Goal: Information Seeking & Learning: Learn about a topic

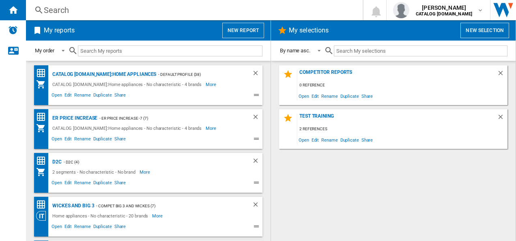
click at [118, 14] on div "Search" at bounding box center [193, 9] width 298 height 11
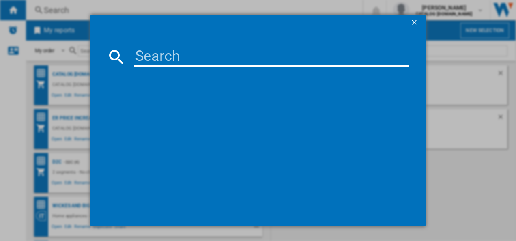
click at [144, 56] on input at bounding box center [271, 56] width 275 height 19
paste input "CGX6130ACM"
type input "CGX6130ACM"
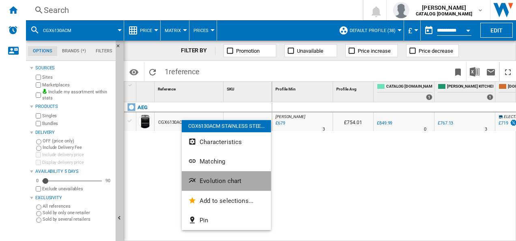
click at [201, 179] on span "Evolution chart" at bounding box center [221, 180] width 42 height 7
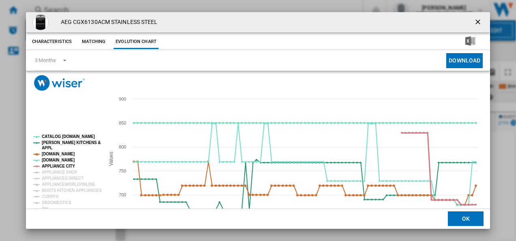
click at [66, 167] on tspan "APPLIANCE CITY" at bounding box center [58, 166] width 33 height 4
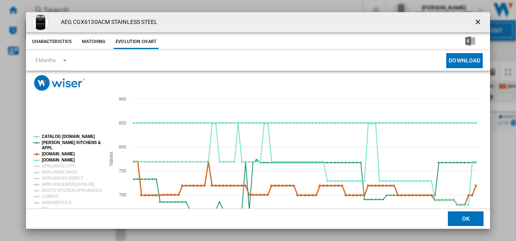
click at [67, 153] on tspan "[DOMAIN_NAME]" at bounding box center [58, 154] width 33 height 4
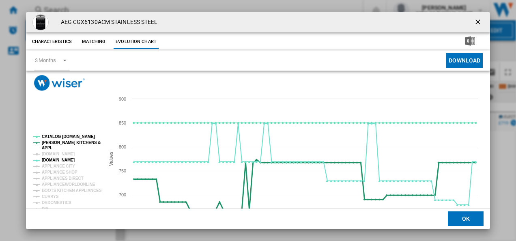
click at [71, 142] on tspan "[PERSON_NAME] KITCHENS &" at bounding box center [71, 142] width 59 height 4
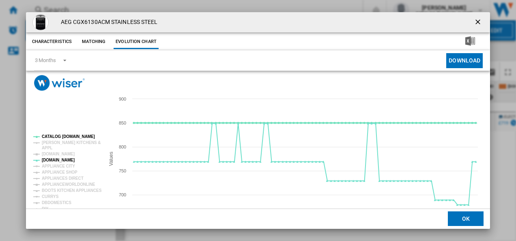
click at [73, 135] on tspan "CATALOG [DOMAIN_NAME]" at bounding box center [68, 136] width 53 height 4
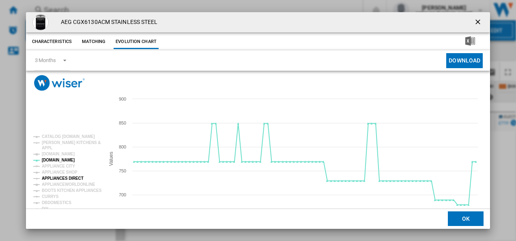
click at [69, 177] on tspan "APPLIANCES DIRECT" at bounding box center [63, 178] width 42 height 4
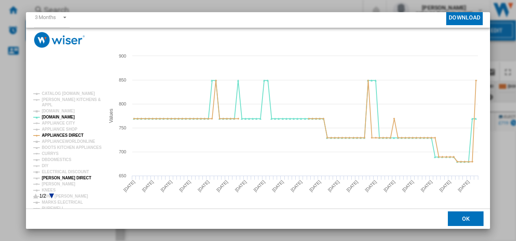
scroll to position [44, 0]
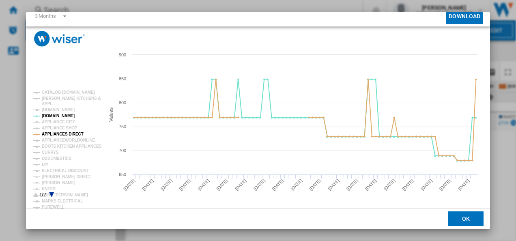
click at [51, 193] on icon "Product popup" at bounding box center [51, 194] width 5 height 5
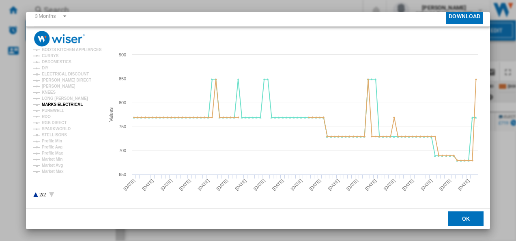
click at [61, 104] on tspan "MARKS ELECTRICAL" at bounding box center [62, 104] width 41 height 4
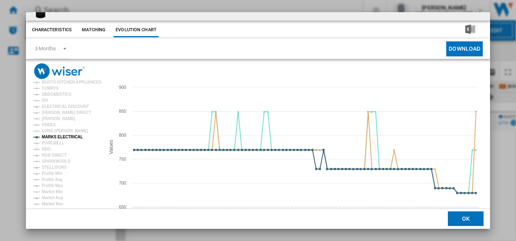
scroll to position [0, 0]
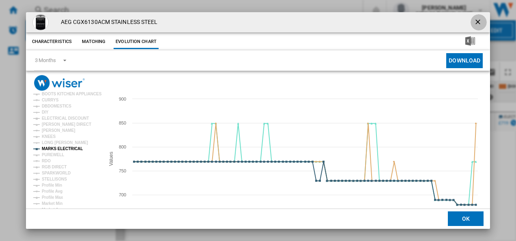
click at [476, 20] on ng-md-icon "getI18NText('BUTTONS.CLOSE_DIALOG')" at bounding box center [479, 23] width 10 height 10
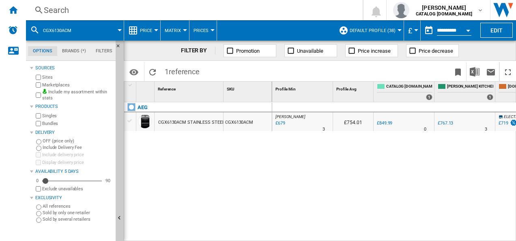
click at [246, 10] on div "Search" at bounding box center [193, 9] width 298 height 11
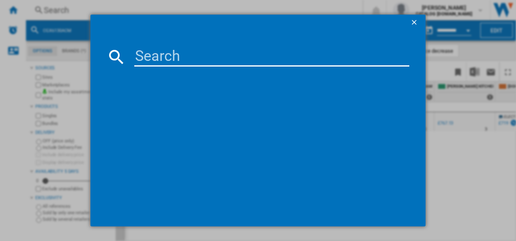
click at [170, 58] on input at bounding box center [271, 56] width 275 height 19
type input "ORC5S331EX"
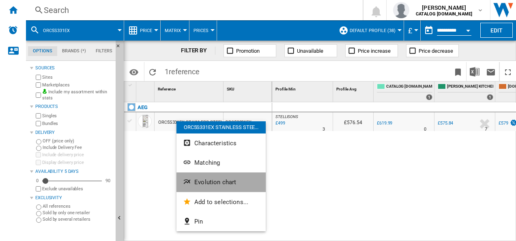
click at [186, 178] on ng-md-icon "Evolution chart" at bounding box center [188, 183] width 10 height 10
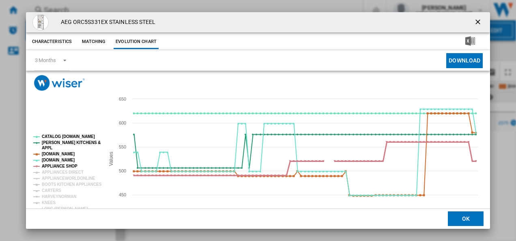
click at [60, 167] on tspan "APPLIANCE SHOP" at bounding box center [60, 166] width 36 height 4
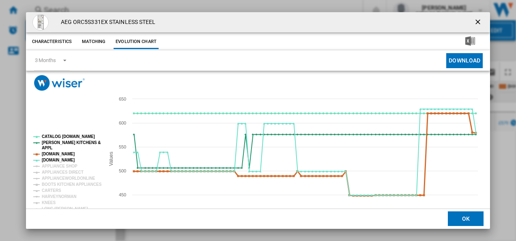
click at [62, 154] on tspan "[DOMAIN_NAME]" at bounding box center [58, 154] width 33 height 4
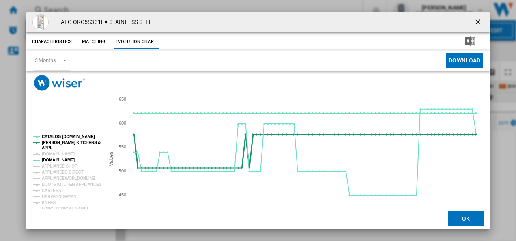
click at [64, 141] on tspan "[PERSON_NAME] KITCHENS &" at bounding box center [71, 142] width 59 height 4
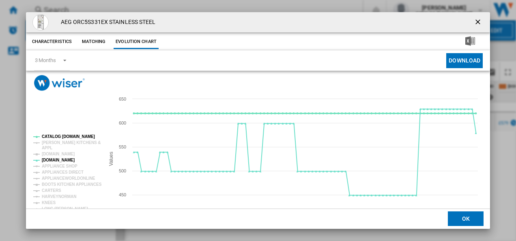
click at [64, 135] on tspan "CATALOG [DOMAIN_NAME]" at bounding box center [68, 136] width 53 height 4
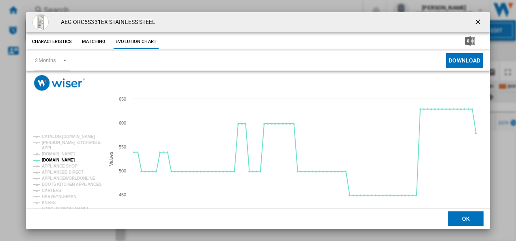
click at [476, 19] on ng-md-icon "getI18NText('BUTTONS.CLOSE_DIALOG')" at bounding box center [479, 23] width 10 height 10
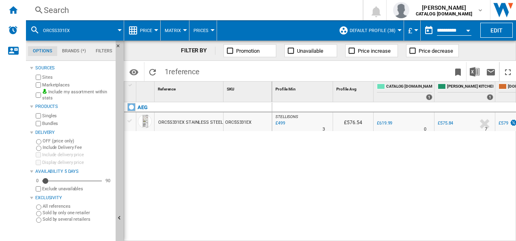
click at [255, 6] on div "Search" at bounding box center [193, 9] width 298 height 11
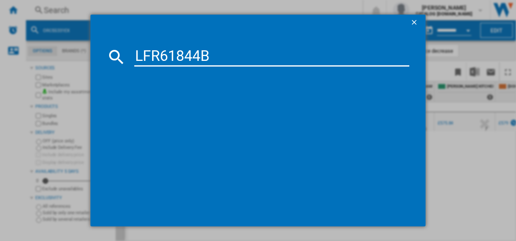
click at [187, 47] on input "LFR61844B" at bounding box center [271, 56] width 275 height 19
type input "LFR61844B"
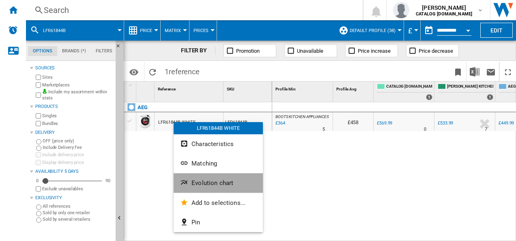
click at [197, 183] on span "Evolution chart" at bounding box center [213, 182] width 42 height 7
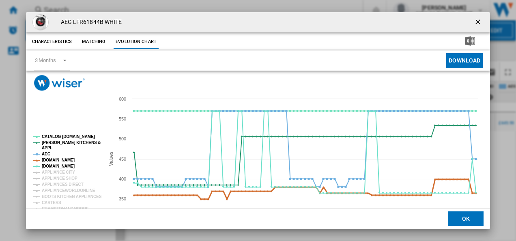
click at [64, 158] on tspan "[DOMAIN_NAME]" at bounding box center [58, 160] width 33 height 4
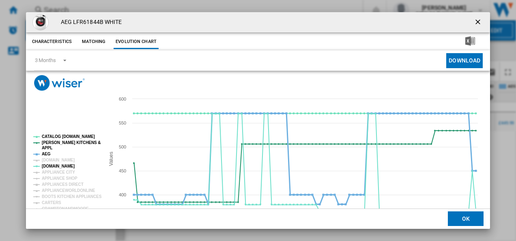
drag, startPoint x: 47, startPoint y: 153, endPoint x: 48, endPoint y: 142, distance: 11.4
click at [48, 142] on g "CATALOG [DOMAIN_NAME] [PERSON_NAME] KITCHENS & APPL AEG [DOMAIN_NAME] [DOMAIN_N…" at bounding box center [67, 236] width 69 height 204
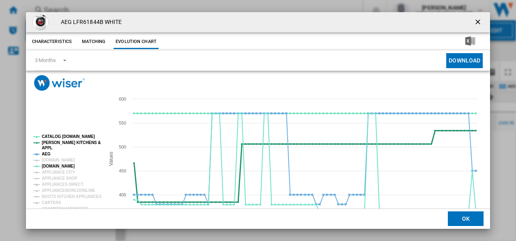
click at [48, 142] on tspan "[PERSON_NAME] KITCHENS &" at bounding box center [71, 142] width 59 height 4
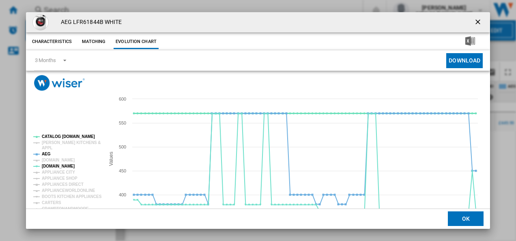
click at [51, 136] on tspan "CATALOG [DOMAIN_NAME]" at bounding box center [68, 136] width 53 height 4
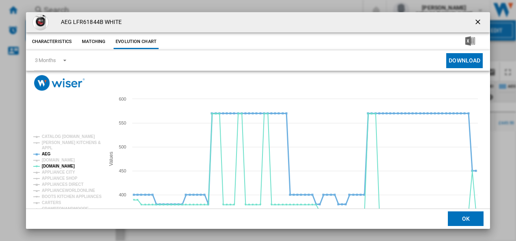
click at [44, 153] on tspan "AEG" at bounding box center [46, 154] width 9 height 4
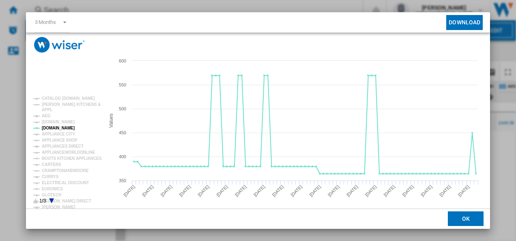
scroll to position [44, 0]
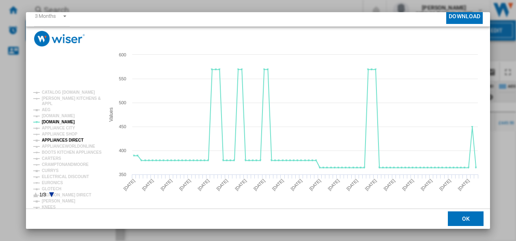
click at [67, 138] on tspan "APPLIANCES DIRECT" at bounding box center [63, 140] width 42 height 4
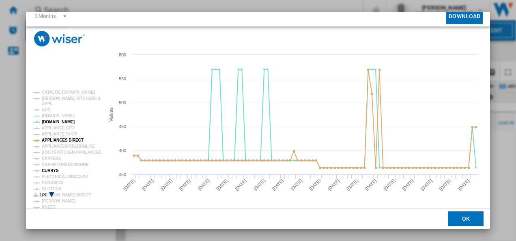
click at [51, 170] on tspan "CURRYS" at bounding box center [50, 170] width 17 height 4
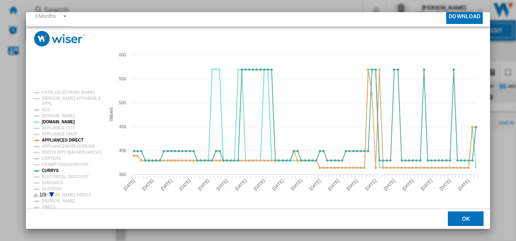
click at [53, 194] on icon "Product popup" at bounding box center [51, 194] width 5 height 5
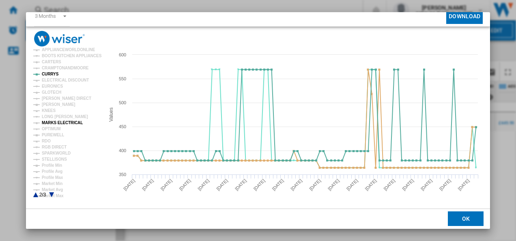
click at [67, 121] on tspan "MARKS ELECTRICAL" at bounding box center [62, 123] width 41 height 4
